Goal: Task Accomplishment & Management: Manage account settings

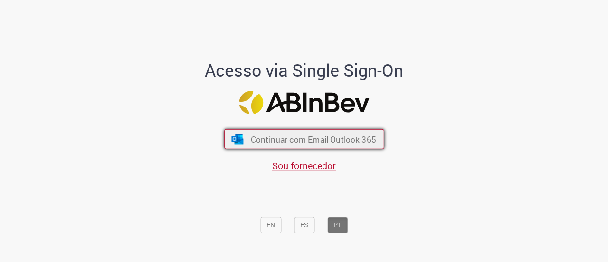
click at [325, 143] on span "Continuar com Email Outlook 365" at bounding box center [312, 138] width 125 height 11
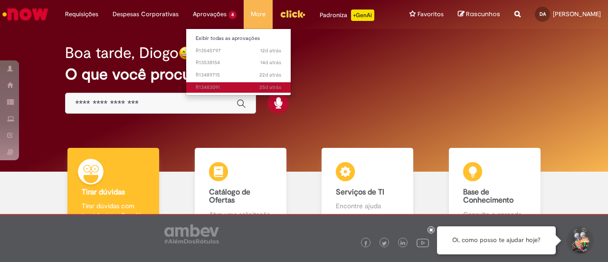
click at [229, 90] on span "25d atrás 25 dias atrás R13483091" at bounding box center [238, 88] width 85 height 8
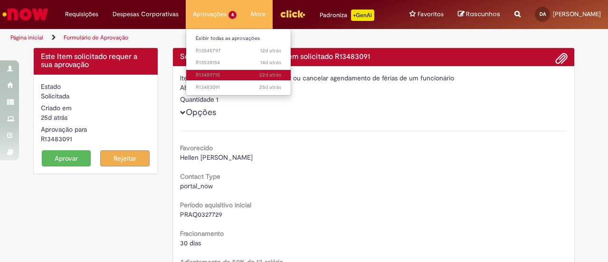
click at [228, 74] on span "22d atrás 22 dias atrás R13489715" at bounding box center [238, 75] width 85 height 8
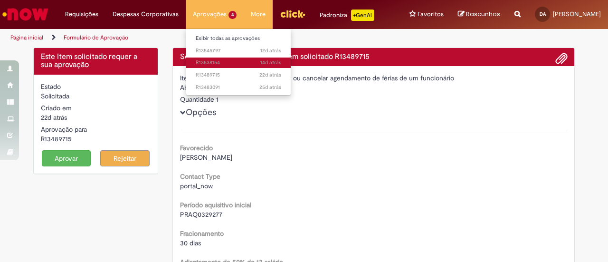
click at [210, 59] on span "14d atrás 14 dias atrás R13538154" at bounding box center [238, 63] width 85 height 8
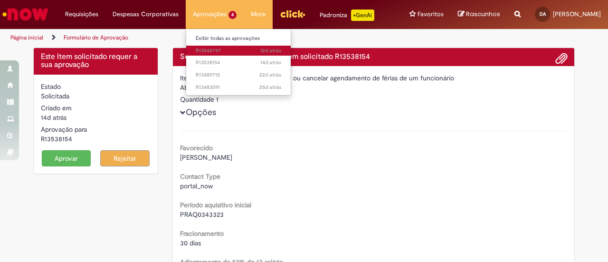
click at [210, 50] on span "12d atrás 12 dias atrás R13545797" at bounding box center [238, 51] width 85 height 8
